Goal: Task Accomplishment & Management: Complete application form

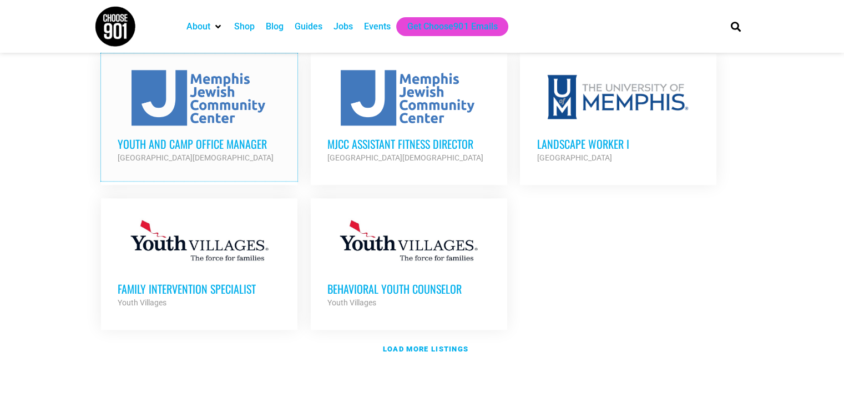
scroll to position [1274, 0]
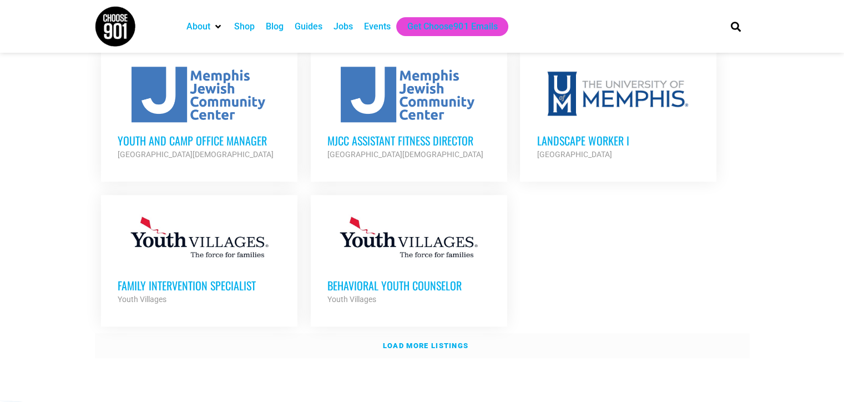
click at [415, 341] on strong "Load more listings" at bounding box center [425, 345] width 85 height 8
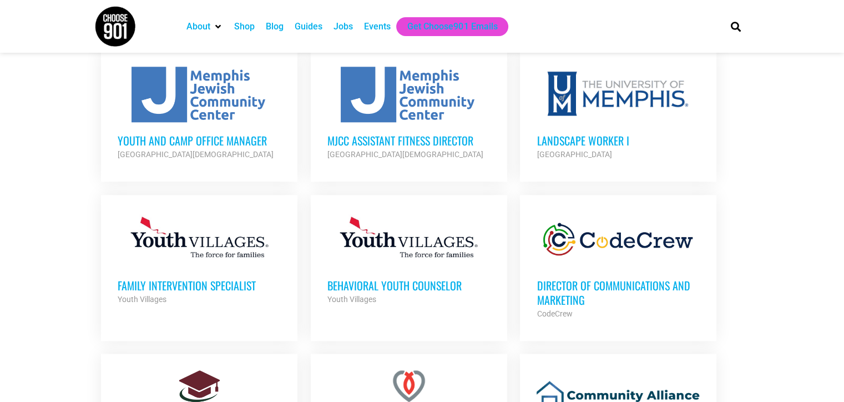
drag, startPoint x: 415, startPoint y: 325, endPoint x: 517, endPoint y: 214, distance: 150.8
click at [517, 214] on ul "Graphic Design Resident City Leadership Partner Org Part Time Educator Roulhac'…" at bounding box center [422, 349] width 655 height 2242
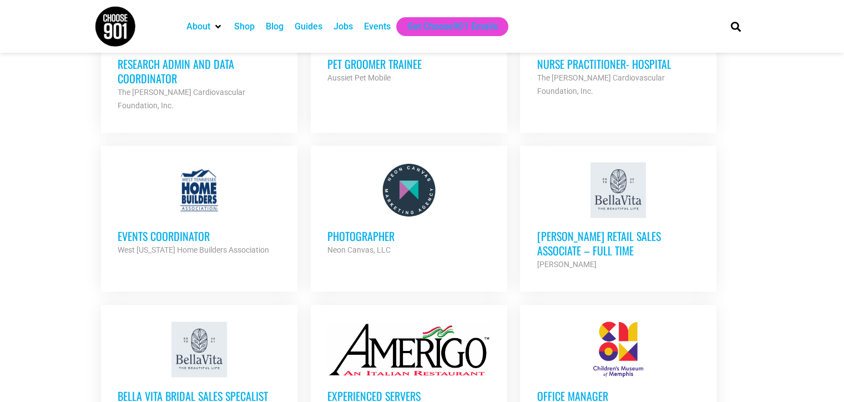
scroll to position [1813, 0]
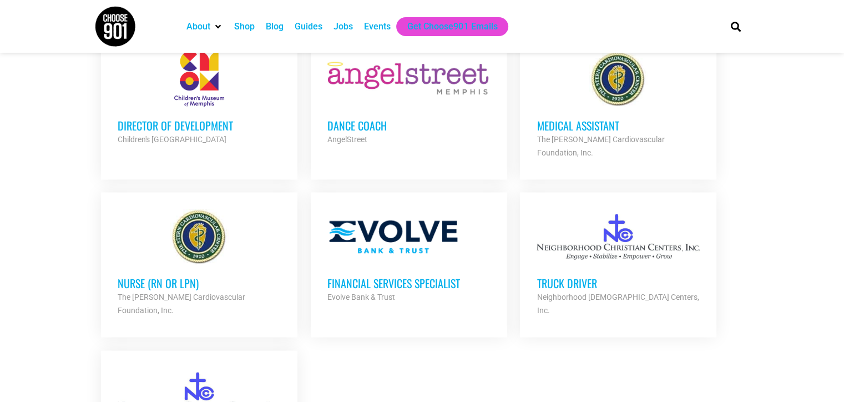
scroll to position [2229, 0]
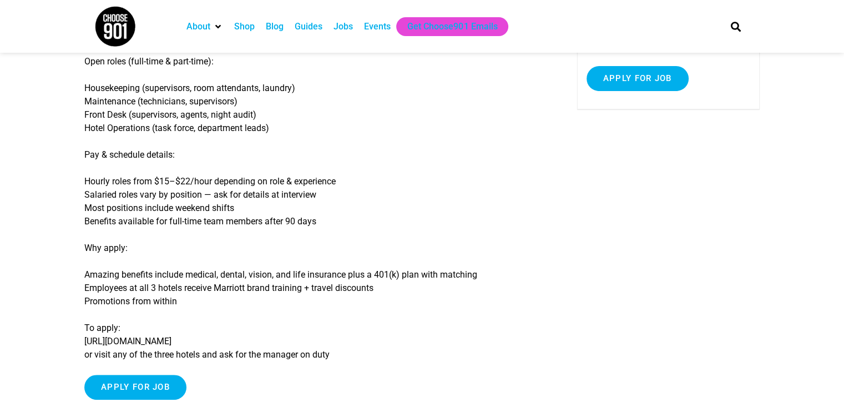
scroll to position [183, 0]
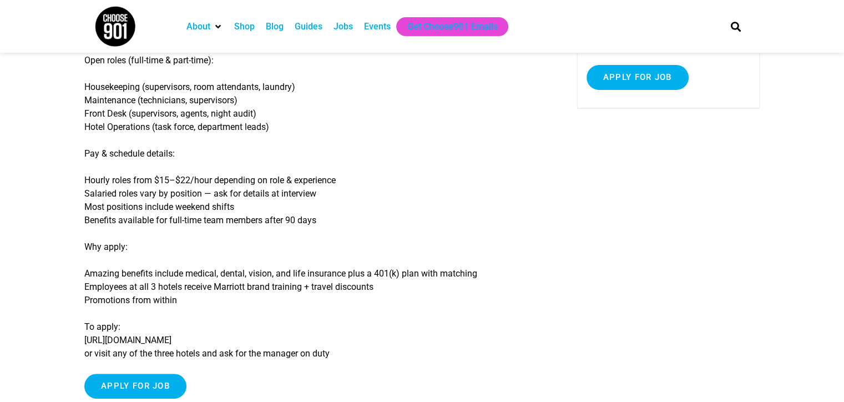
drag, startPoint x: 81, startPoint y: 336, endPoint x: 167, endPoint y: 340, distance: 86.1
click at [167, 340] on article "Multiple Open Positions Multiple roles open in Housekeeping, Maintenance, Front…" at bounding box center [422, 154] width 844 height 533
click at [167, 340] on p "To apply: https://jobs.lever.co/summitmgmt-corp or visit any of the three hotel…" at bounding box center [313, 340] width 459 height 40
drag, startPoint x: 84, startPoint y: 342, endPoint x: 241, endPoint y: 342, distance: 157.0
click at [241, 342] on p "To apply: https://jobs.lever.co/summitmgmt-corp or visit any of the three hotel…" at bounding box center [313, 340] width 459 height 40
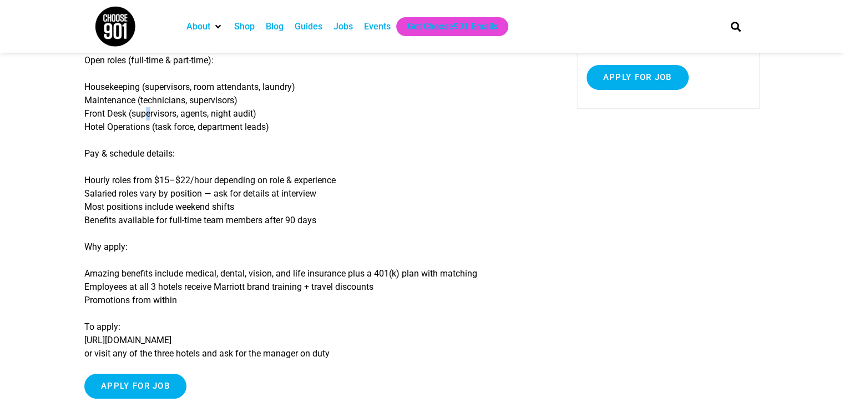
drag, startPoint x: 339, startPoint y: 205, endPoint x: 143, endPoint y: 120, distance: 212.8
click at [143, 120] on p "Housekeeping (supervisors, room attendants, laundry) Maintenance (technicians, …" at bounding box center [313, 106] width 459 height 53
click at [120, 123] on p "Housekeeping (supervisors, room attendants, laundry) Maintenance (technicians, …" at bounding box center [313, 106] width 459 height 53
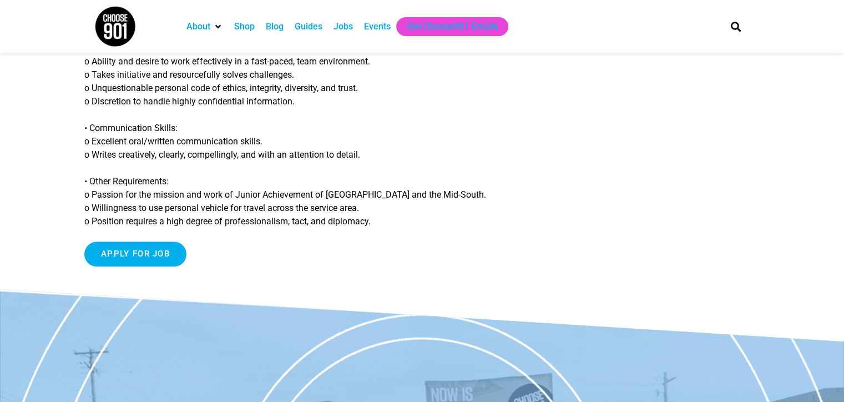
scroll to position [1008, 0]
click at [147, 243] on input "Apply for job" at bounding box center [135, 253] width 102 height 25
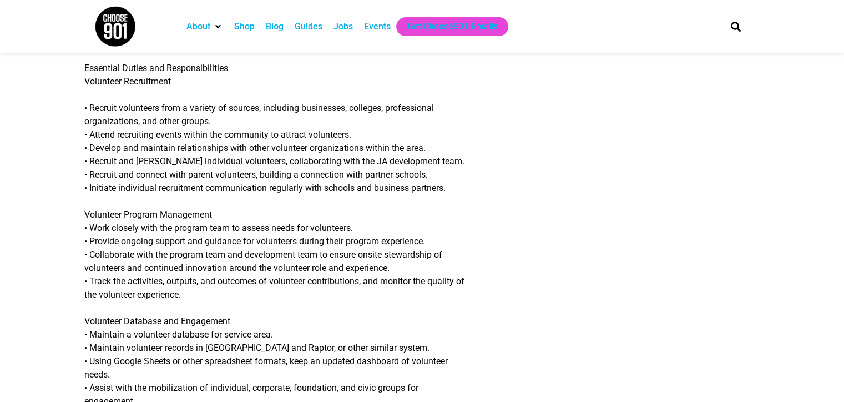
scroll to position [0, 0]
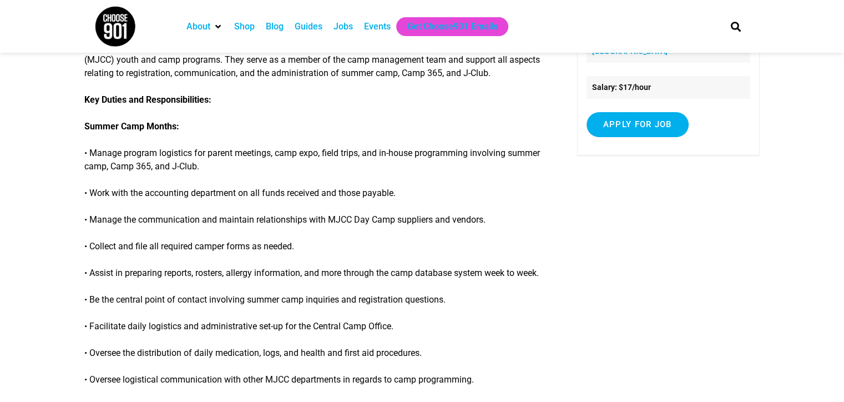
scroll to position [175, 0]
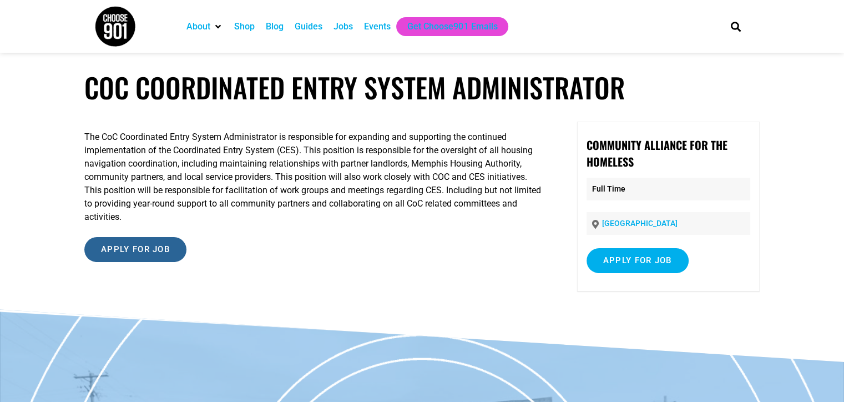
click at [122, 246] on input "Apply for job" at bounding box center [135, 249] width 102 height 25
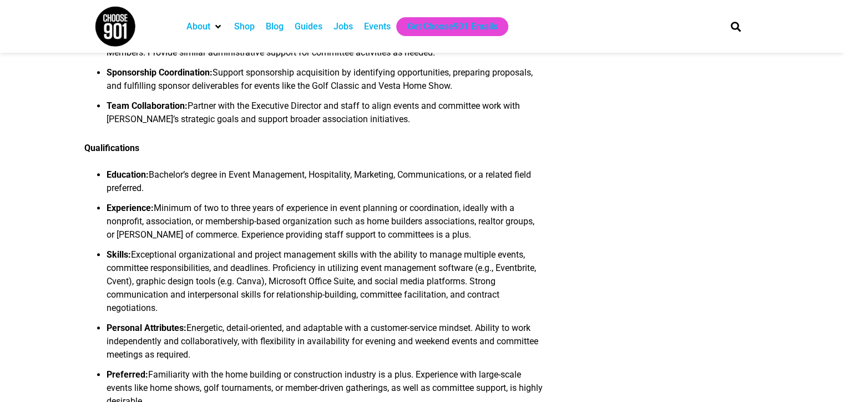
scroll to position [632, 0]
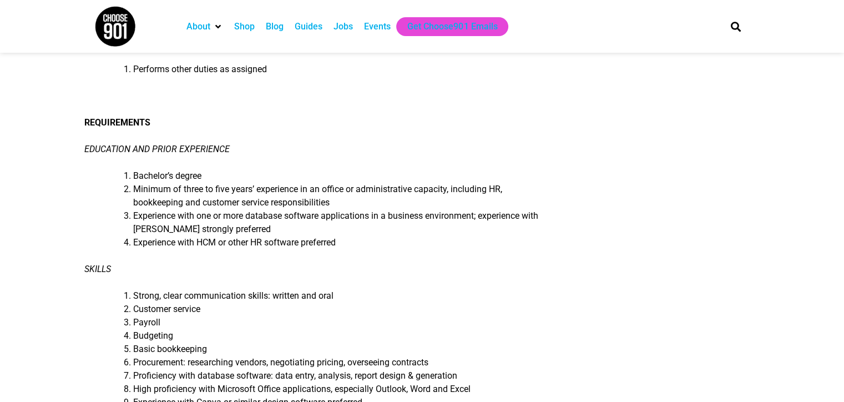
scroll to position [699, 0]
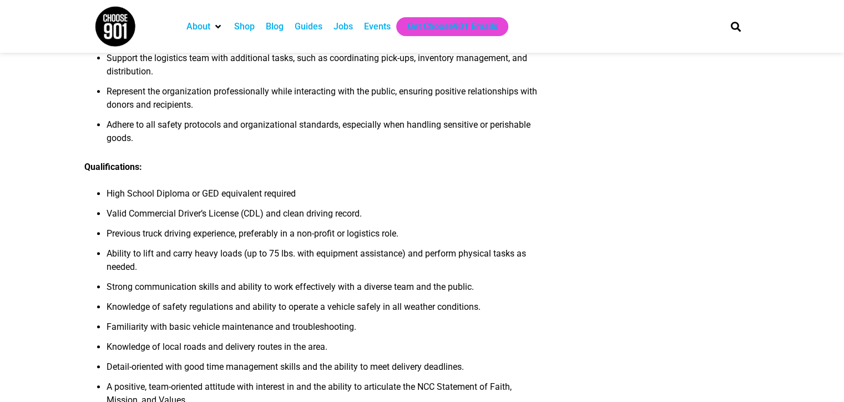
scroll to position [466, 0]
